Goal: Communication & Community: Answer question/provide support

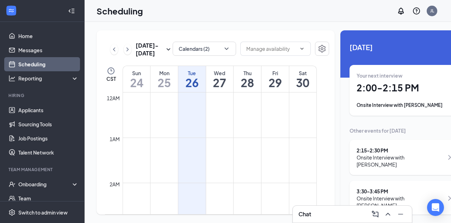
scroll to position [346, 0]
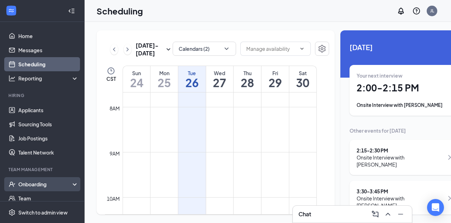
click at [37, 183] on div "Onboarding" at bounding box center [45, 183] width 54 height 7
click at [46, 196] on link "Overview" at bounding box center [48, 198] width 60 height 14
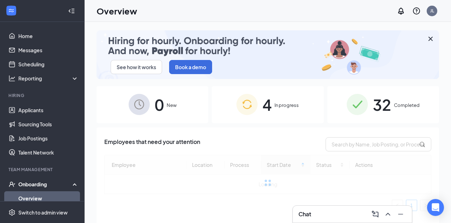
click at [266, 112] on span "4" at bounding box center [267, 104] width 9 height 24
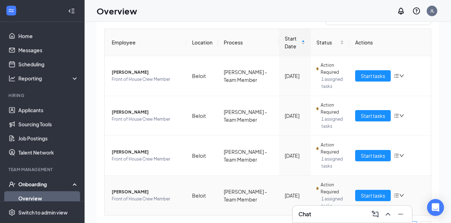
scroll to position [18, 0]
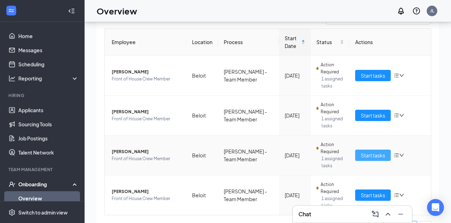
click at [374, 154] on span "Start tasks" at bounding box center [373, 155] width 24 height 8
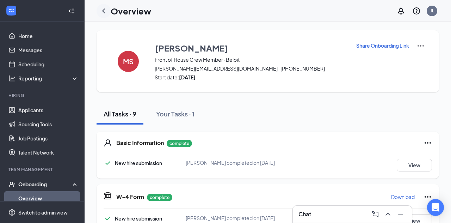
click at [102, 11] on icon "ChevronLeft" at bounding box center [103, 10] width 3 height 5
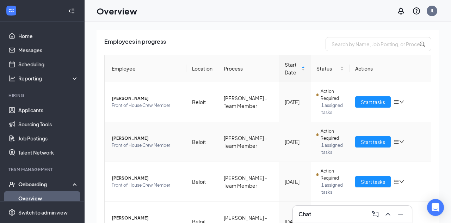
scroll to position [109, 0]
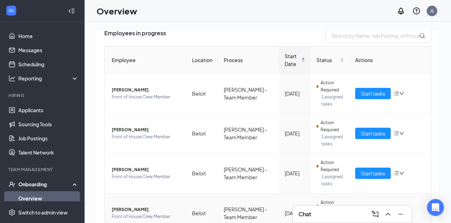
click at [140, 208] on span "[PERSON_NAME]" at bounding box center [146, 209] width 69 height 7
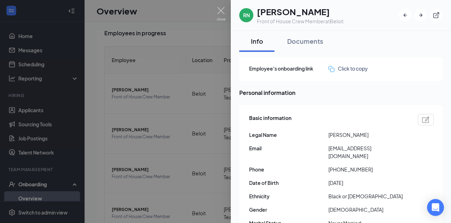
click at [246, 13] on div "RN" at bounding box center [246, 15] width 7 height 7
click at [286, 12] on h1 "[PERSON_NAME]" at bounding box center [300, 12] width 87 height 12
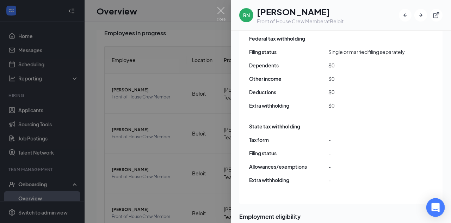
scroll to position [620, 0]
click at [438, 209] on icon "Open Intercom Messenger" at bounding box center [435, 207] width 8 height 9
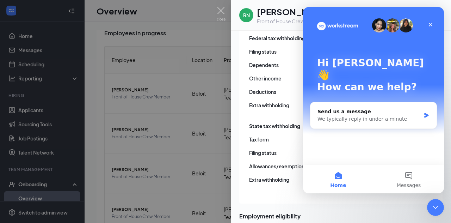
scroll to position [0, 0]
click at [436, 201] on div "Close Intercom Messenger" at bounding box center [434, 206] width 17 height 17
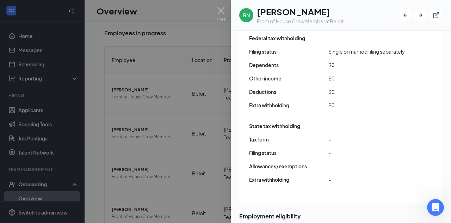
click at [226, 15] on div at bounding box center [225, 111] width 451 height 223
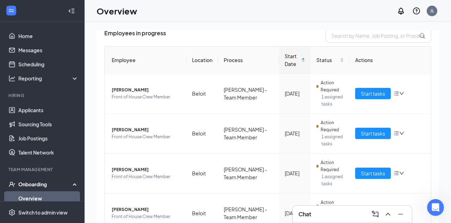
click at [325, 216] on div "Chat" at bounding box center [352, 213] width 108 height 11
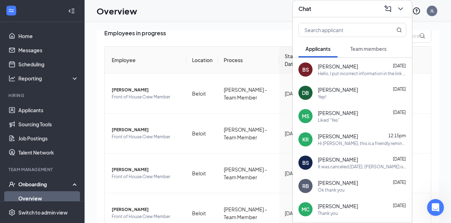
click at [359, 45] on span "Team members" at bounding box center [368, 48] width 36 height 6
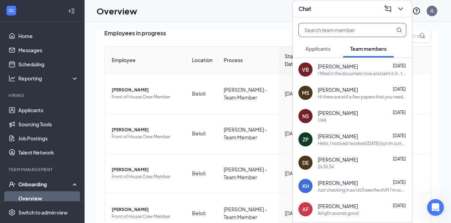
click at [345, 23] on input "text" at bounding box center [341, 29] width 84 height 13
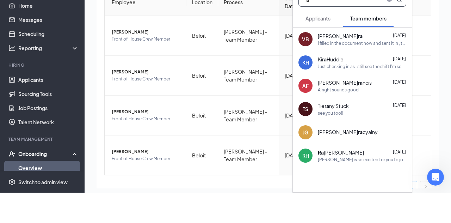
scroll to position [28, 0]
type input "ra"
click at [371, 187] on div "[PERSON_NAME] is so excited for you to join our team! Do you know anyone else w…" at bounding box center [362, 190] width 88 height 6
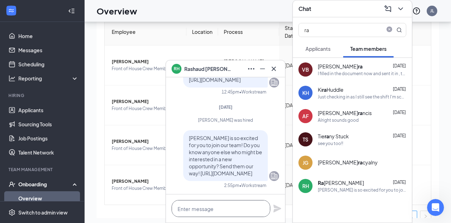
click at [200, 211] on textarea at bounding box center [221, 208] width 99 height 17
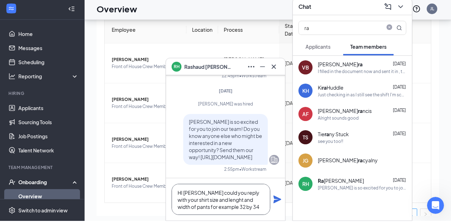
type textarea "HI [PERSON_NAME] could you reply with your shirt size and lenght and width of p…"
click at [274, 202] on icon "Plane" at bounding box center [277, 201] width 8 height 8
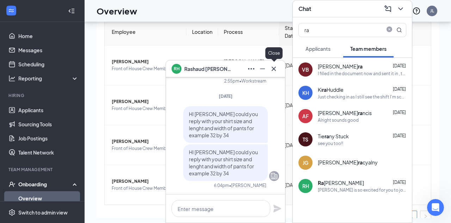
click at [273, 67] on icon "Cross" at bounding box center [274, 68] width 8 height 8
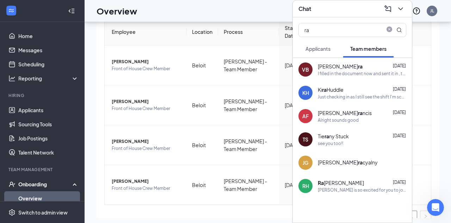
click at [333, 5] on div "Chat" at bounding box center [352, 8] width 119 height 17
